Goal: Navigation & Orientation: Find specific page/section

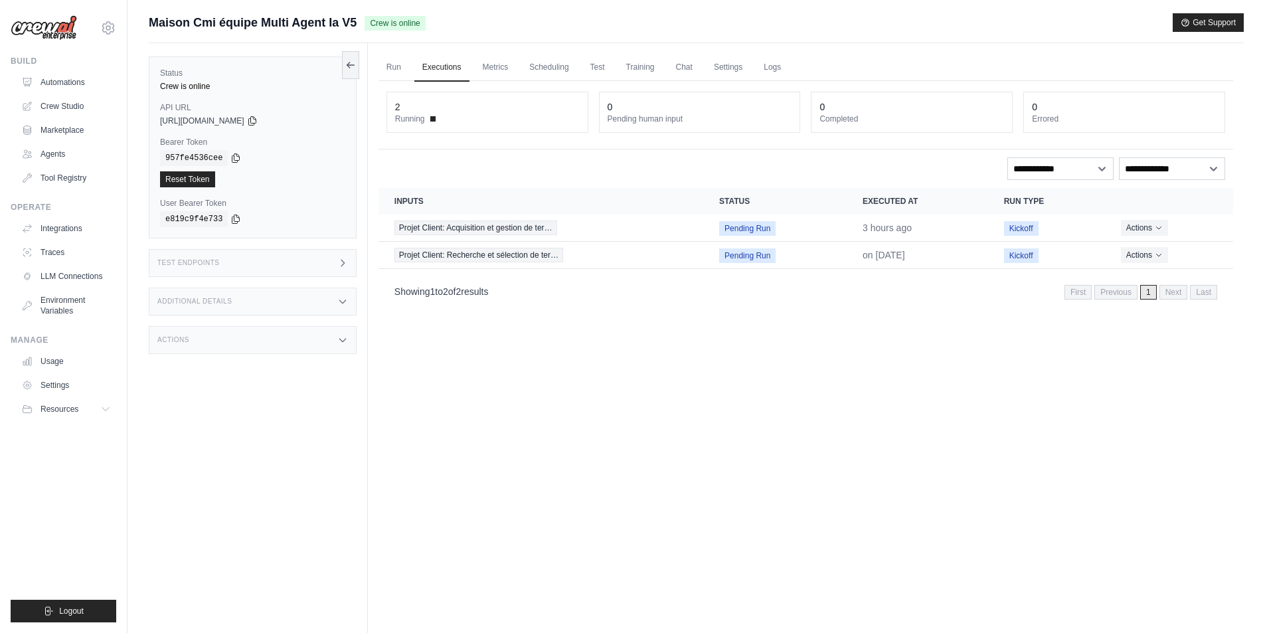
click at [258, 425] on div "Status Crew is online API URL copied [URL][DOMAIN_NAME] Bearer Token copied 957…" at bounding box center [258, 359] width 219 height 633
click at [398, 64] on link "Run" at bounding box center [393, 68] width 31 height 28
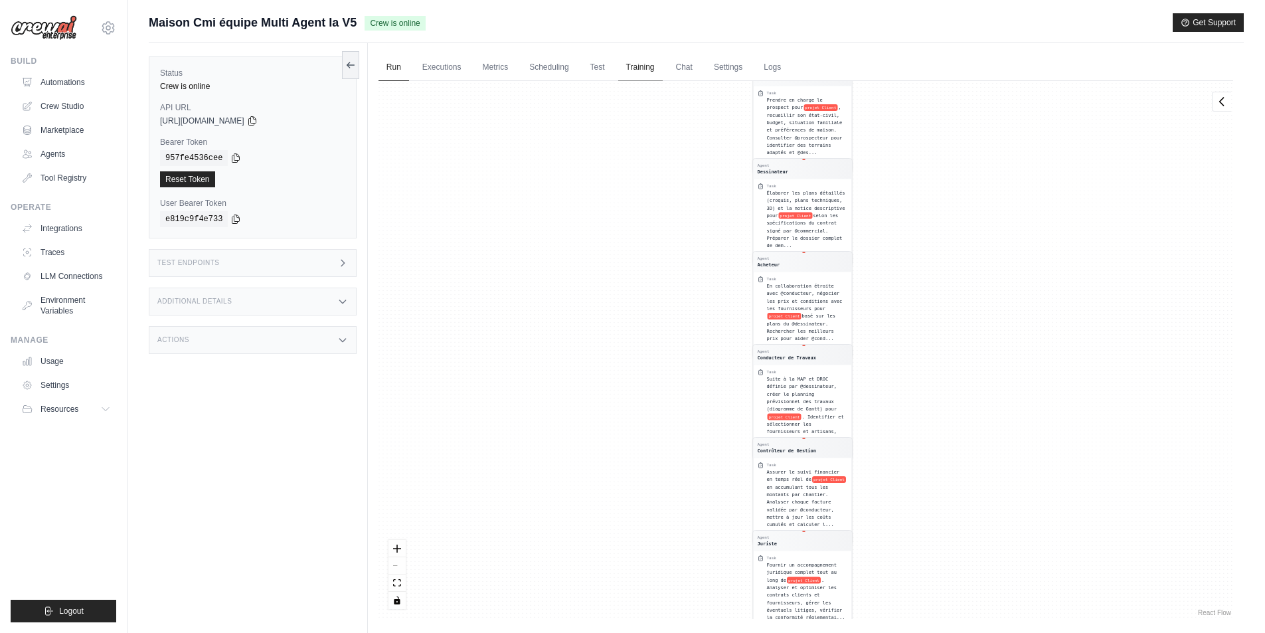
click at [643, 63] on link "Training" at bounding box center [640, 68] width 44 height 28
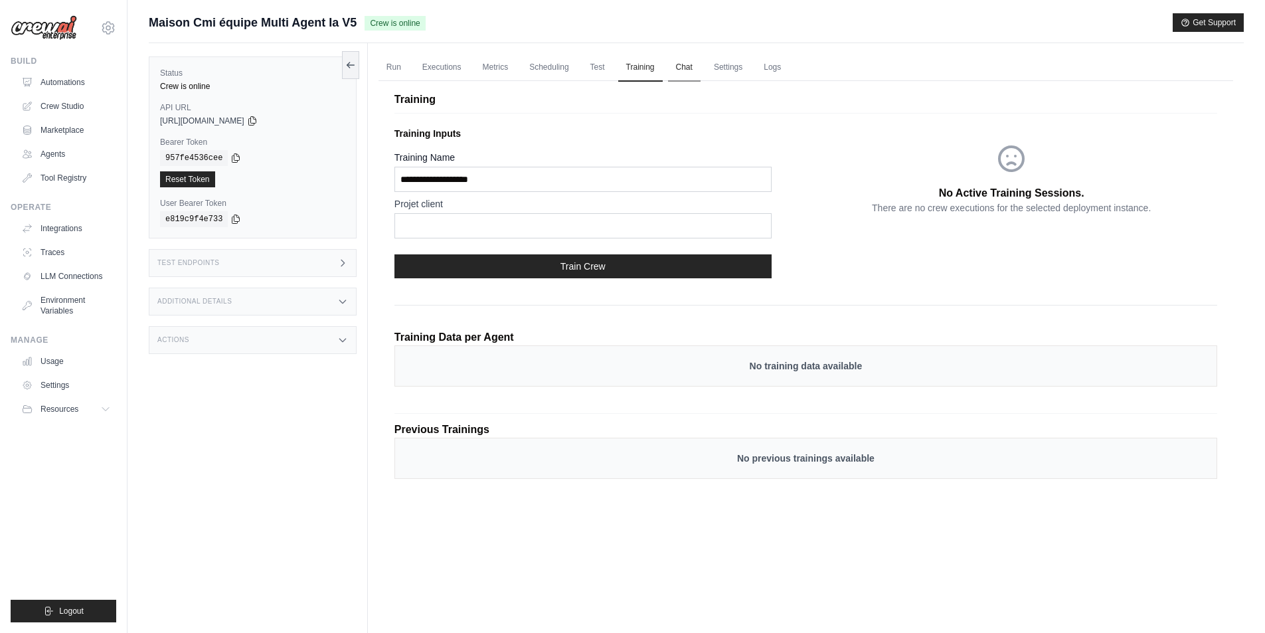
click at [690, 65] on link "Chat" at bounding box center [684, 68] width 33 height 28
click at [49, 606] on icon "submit" at bounding box center [48, 610] width 11 height 11
click at [86, 603] on button "Logout" at bounding box center [64, 610] width 106 height 23
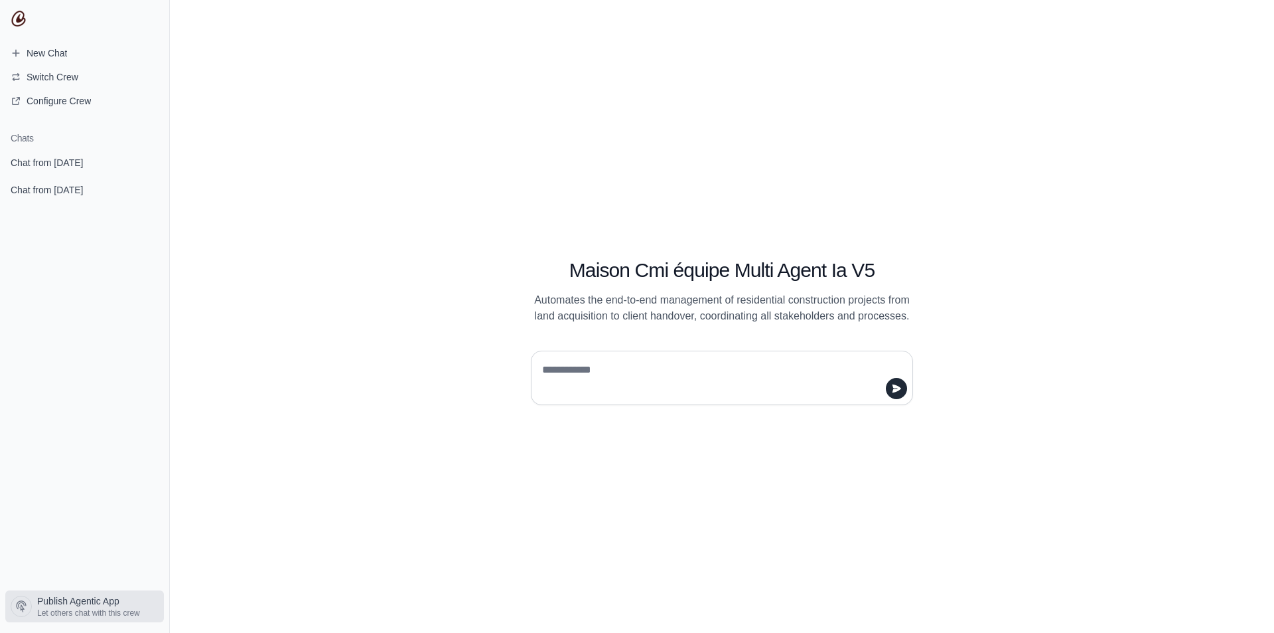
click at [71, 600] on span "Publish Agentic App" at bounding box center [78, 600] width 82 height 13
